Goal: Task Accomplishment & Management: Complete application form

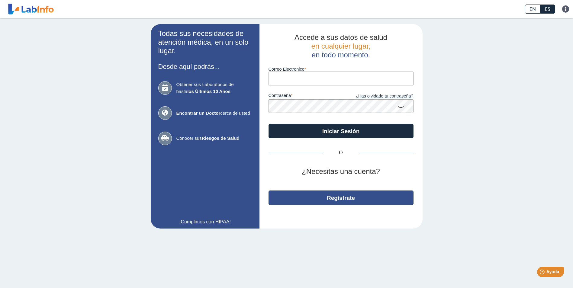
click at [355, 204] on button "Regístrate" at bounding box center [341, 198] width 145 height 15
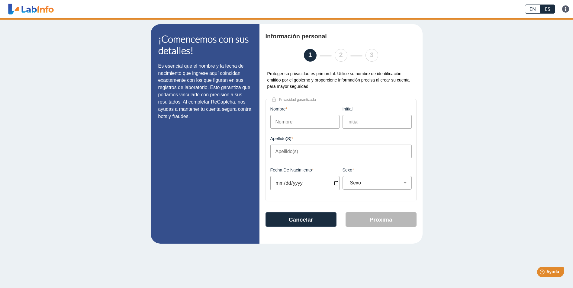
click at [304, 129] on input "Nombre" at bounding box center [304, 122] width 69 height 14
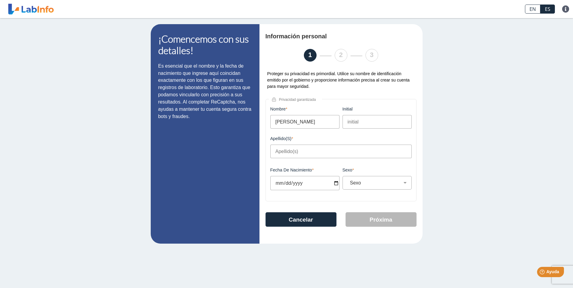
type input "LIZBETH"
type input "J"
type input "RIVERA GONZALEZ"
click at [299, 186] on input "Fecha de Nacimiento" at bounding box center [304, 183] width 69 height 14
click at [281, 187] on input "Fecha de Nacimiento" at bounding box center [304, 183] width 69 height 14
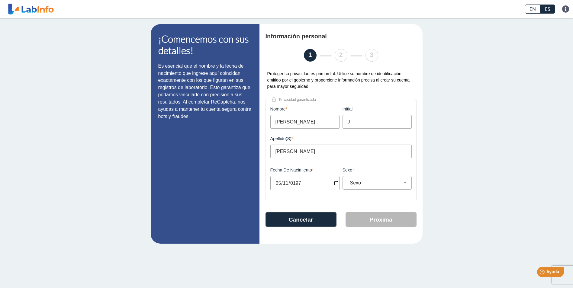
type input "1977-05-11"
click at [397, 183] on select "Sexo Masculino Femenino" at bounding box center [380, 183] width 64 height 6
select select "F"
click at [348, 182] on select "Sexo Masculino Femenino" at bounding box center [380, 183] width 64 height 6
click at [393, 218] on button "Próxima" at bounding box center [381, 219] width 71 height 15
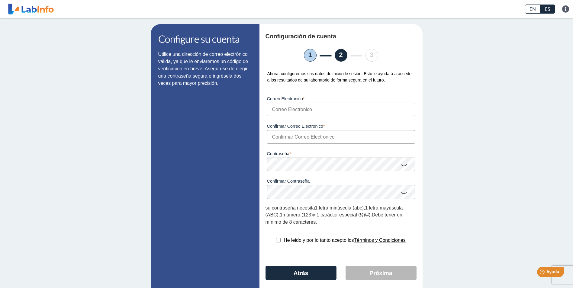
click at [329, 109] on input "Correo Electronico" at bounding box center [341, 110] width 148 height 14
type input "[PERSON_NAME][EMAIL_ADDRESS][DOMAIN_NAME]"
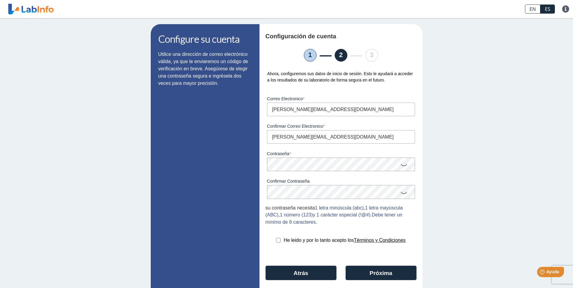
click at [276, 243] on input "checkbox" at bounding box center [278, 240] width 5 height 5
checkbox input "true"
click at [366, 274] on button "Próxima" at bounding box center [381, 273] width 71 height 15
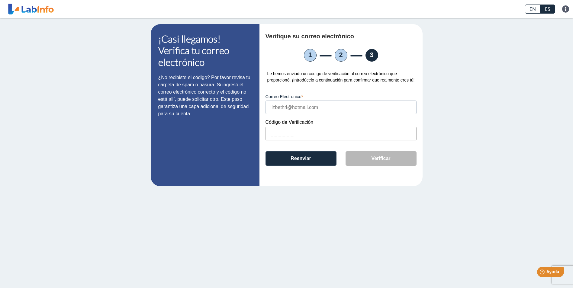
click at [268, 135] on input "text" at bounding box center [341, 134] width 151 height 14
type input "DCCF49"
click at [386, 160] on button "Verificar" at bounding box center [381, 158] width 71 height 15
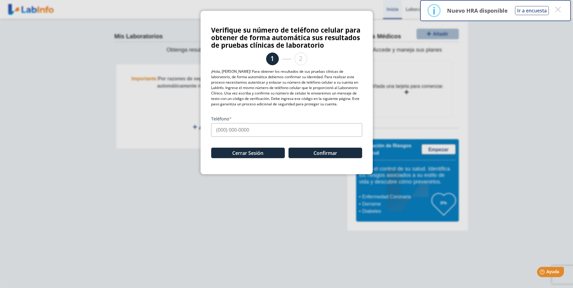
click at [216, 137] on div "Cerrar Sesión Confirmar" at bounding box center [286, 150] width 151 height 27
click at [220, 131] on input "Teléfono" at bounding box center [286, 130] width 151 height 14
type input "[PHONE_NUMBER]"
click at [345, 153] on button "Confirmar" at bounding box center [326, 153] width 74 height 11
click at [558, 10] on button "×" at bounding box center [558, 9] width 11 height 11
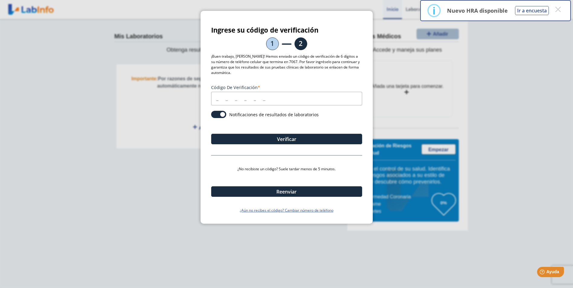
click at [215, 100] on input "Código de verificación" at bounding box center [286, 99] width 151 height 14
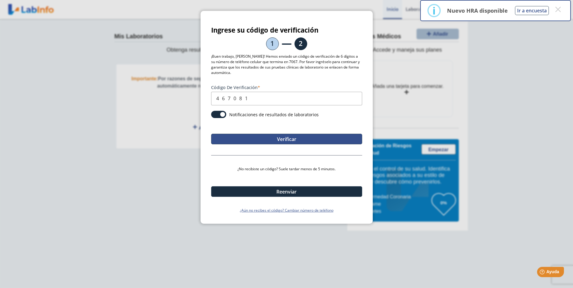
click at [278, 142] on button "Verificar" at bounding box center [286, 139] width 151 height 11
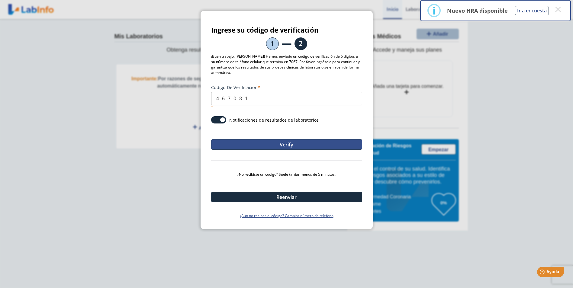
click at [293, 144] on button "Verify" at bounding box center [286, 144] width 151 height 11
drag, startPoint x: 255, startPoint y: 98, endPoint x: 269, endPoint y: 98, distance: 13.6
click at [264, 98] on input "467081" at bounding box center [286, 99] width 151 height 14
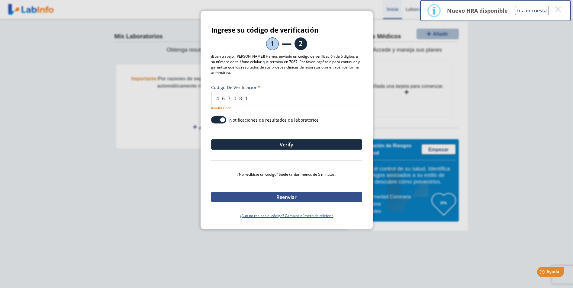
drag, startPoint x: 277, startPoint y: 200, endPoint x: 276, endPoint y: 197, distance: 3.6
click at [277, 200] on button "Reenviar" at bounding box center [286, 197] width 151 height 11
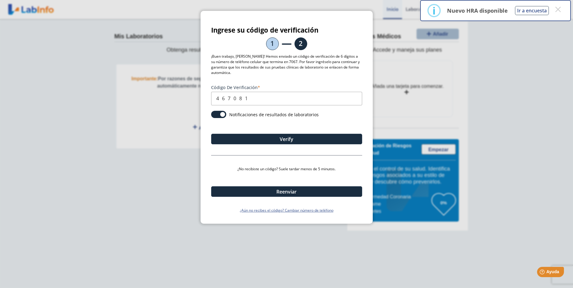
drag, startPoint x: 262, startPoint y: 99, endPoint x: 110, endPoint y: 74, distance: 154.0
click at [114, 74] on ngb-modal-window "Ingrese su código de verificación 1 2 ¡Buen trabajo, LIZBETH! Hemos enviado un …" at bounding box center [286, 144] width 573 height 288
type input "958478"
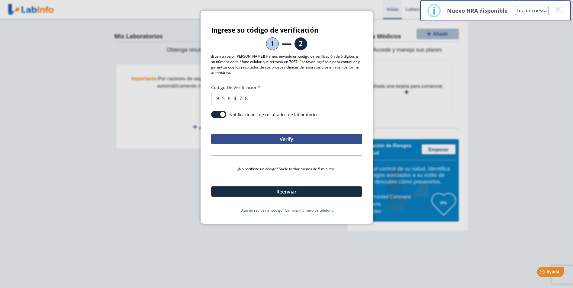
click at [286, 133] on div "Verify" at bounding box center [286, 133] width 151 height 21
click at [286, 138] on button "Verify" at bounding box center [286, 139] width 151 height 11
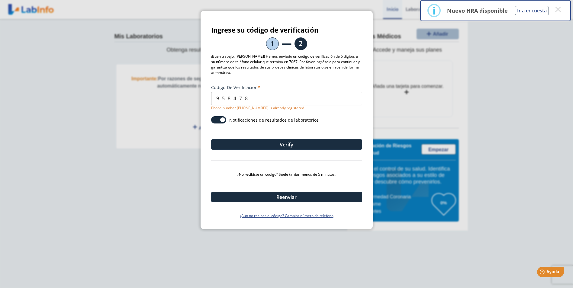
click at [521, 149] on ngb-modal-window "Ingrese su código de verificación 1 2 ¡Buen trabajo, LIZBETH! Hemos enviado un …" at bounding box center [286, 144] width 573 height 288
click at [138, 84] on ngb-modal-window "Ingrese su código de verificación 1 2 ¡Buen trabajo, LIZBETH! Hemos enviado un …" at bounding box center [286, 144] width 573 height 288
drag, startPoint x: 541, startPoint y: 69, endPoint x: 568, endPoint y: 24, distance: 52.6
click at [547, 65] on ngb-modal-window "Ingrese su código de verificación 1 2 ¡Buen trabajo, LIZBETH! Hemos enviado un …" at bounding box center [286, 144] width 573 height 288
drag, startPoint x: 563, startPoint y: 157, endPoint x: 565, endPoint y: 181, distance: 23.7
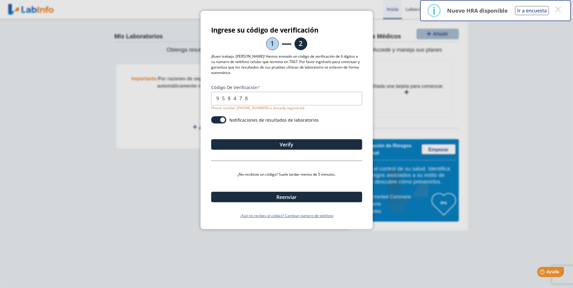
click at [565, 173] on ngb-modal-window "Ingrese su código de verificación 1 2 ¡Buen trabajo, LIZBETH! Hemos enviado un …" at bounding box center [286, 144] width 573 height 288
drag, startPoint x: 315, startPoint y: 21, endPoint x: 184, endPoint y: 151, distance: 184.4
click at [183, 147] on ngb-modal-window "Ingrese su código de verificación 1 2 ¡Buen trabajo, LIZBETH! Hemos enviado un …" at bounding box center [286, 144] width 573 height 288
click at [218, 122] on span at bounding box center [218, 119] width 15 height 7
click at [0, 0] on input "checkbox" at bounding box center [0, 0] width 0 height 0
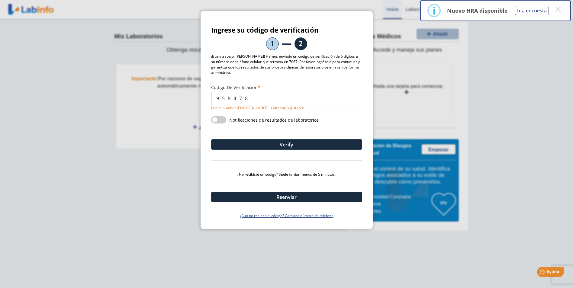
click at [278, 158] on div "Código de verificación 958478 Phone number +17874677067 is already registered. …" at bounding box center [286, 149] width 151 height 140
drag, startPoint x: 322, startPoint y: 30, endPoint x: 315, endPoint y: 79, distance: 49.1
click at [316, 78] on section "Ingrese su código de verificación 1 2 ¡Buen trabajo, LIZBETH! Hemos enviado un …" at bounding box center [286, 122] width 151 height 193
drag, startPoint x: 265, startPoint y: 102, endPoint x: 229, endPoint y: 98, distance: 36.2
click at [229, 99] on input "958478" at bounding box center [286, 99] width 151 height 14
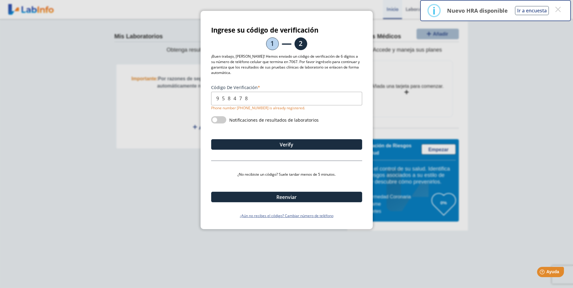
click at [262, 102] on input "958478" at bounding box center [286, 99] width 151 height 14
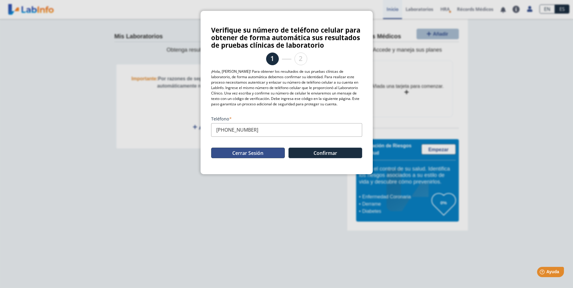
click at [238, 155] on button "Cerrar Sesión" at bounding box center [248, 153] width 74 height 11
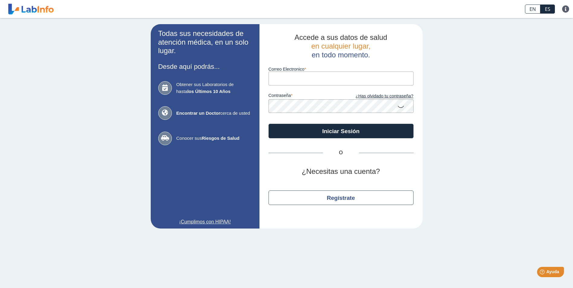
click at [302, 82] on input "Correo Electronico" at bounding box center [341, 79] width 145 height 14
type input "[PERSON_NAME][EMAIL_ADDRESS][DOMAIN_NAME]"
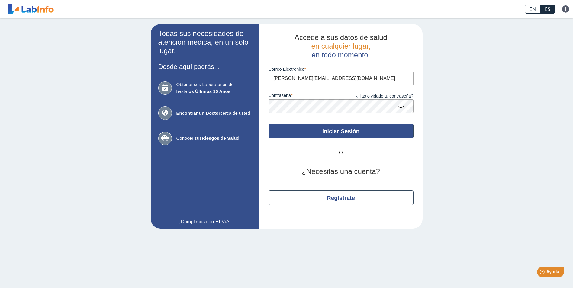
click at [355, 131] on button "Iniciar Sesión" at bounding box center [341, 131] width 145 height 15
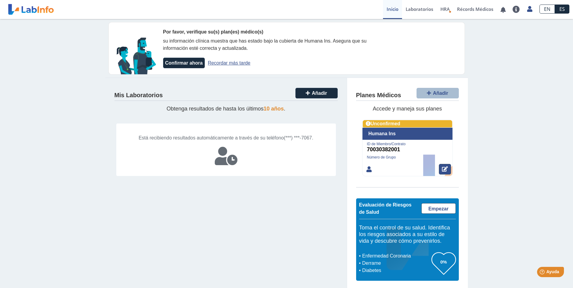
click at [443, 171] on icon at bounding box center [445, 169] width 6 height 5
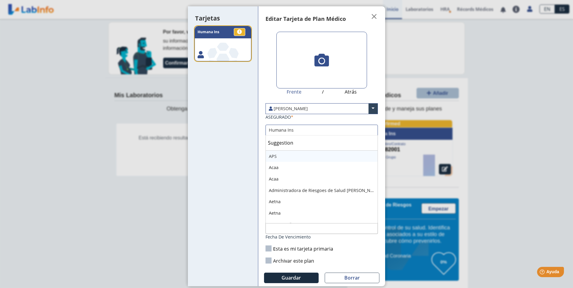
click at [302, 133] on input "text" at bounding box center [322, 130] width 112 height 10
click at [305, 130] on input "text" at bounding box center [322, 130] width 112 height 10
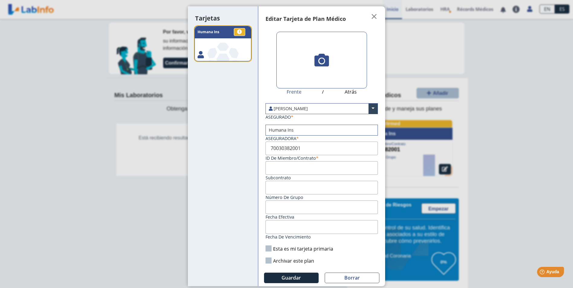
click at [230, 205] on div "Tarjetas .a, .c { fill: #fff; } .b { fill: #87bf4a; } .c { font-size: 12px; } .…" at bounding box center [223, 146] width 70 height 280
click at [326, 48] on label at bounding box center [322, 60] width 91 height 57
click at [0, 0] on input "file" at bounding box center [0, 0] width 0 height 0
click at [373, 15] on span "" at bounding box center [374, 16] width 7 height 7
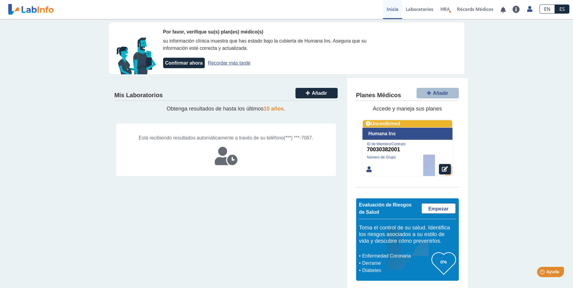
click at [231, 165] on icon at bounding box center [226, 156] width 23 height 18
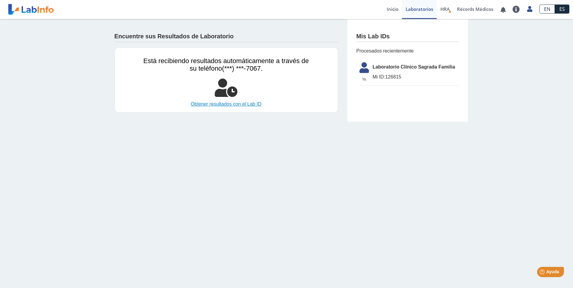
click at [235, 106] on link "Obtener resultados con el Lab ID" at bounding box center [227, 104] width 166 height 7
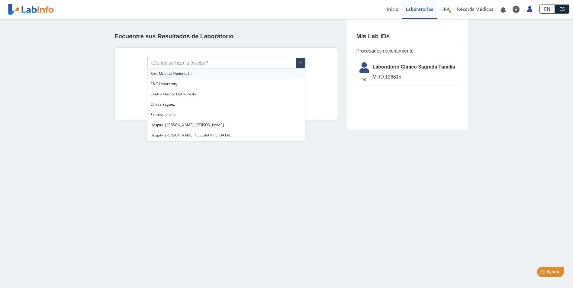
click at [300, 64] on span at bounding box center [300, 63] width 9 height 10
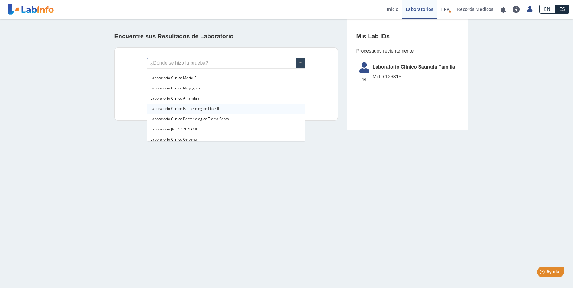
scroll to position [190, 0]
click at [280, 192] on main "Encuentre sus Resultados de Laboratorio ¿Dónde se hizo la prueba? Lab ID (númer…" at bounding box center [286, 153] width 573 height 269
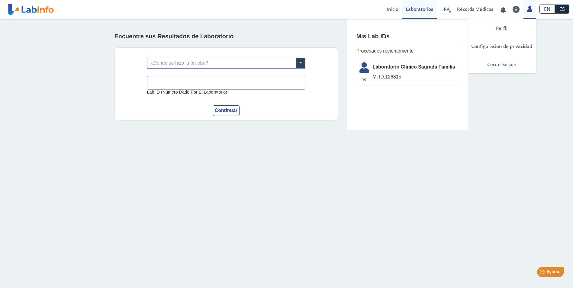
click at [531, 11] on icon at bounding box center [529, 9] width 5 height 5
click at [529, 9] on icon at bounding box center [529, 9] width 5 height 5
drag, startPoint x: 499, startPoint y: 63, endPoint x: 572, endPoint y: 1, distance: 95.9
click at [498, 63] on link "Cerrar Sesión" at bounding box center [502, 64] width 68 height 18
